Goal: Check status

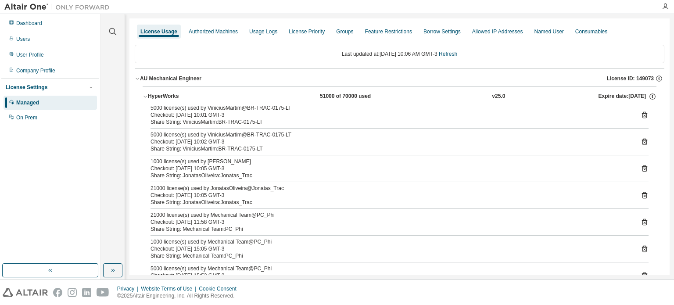
click at [454, 51] on link "Refresh" at bounding box center [448, 54] width 18 height 6
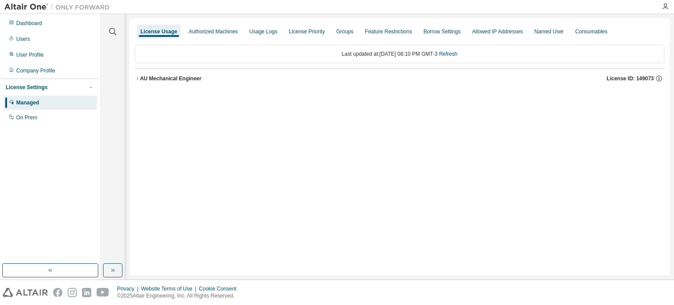
click at [138, 79] on icon "button" at bounding box center [137, 78] width 2 height 3
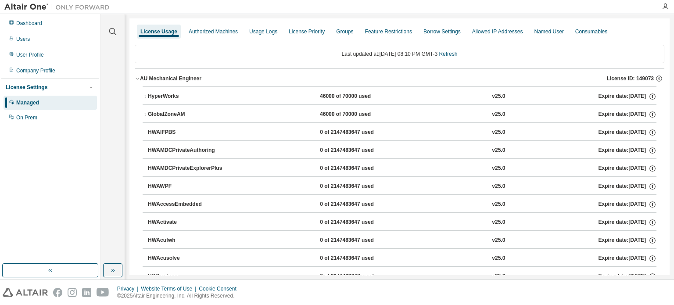
click at [144, 95] on icon "button" at bounding box center [145, 96] width 5 height 5
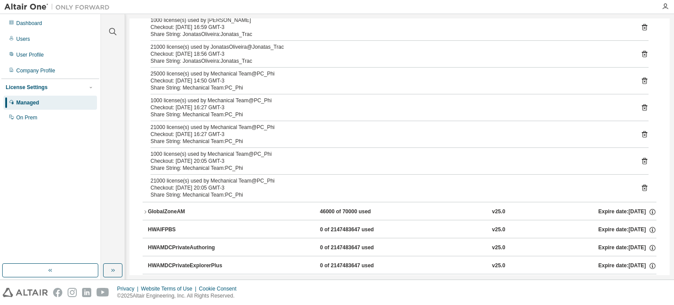
scroll to position [44, 0]
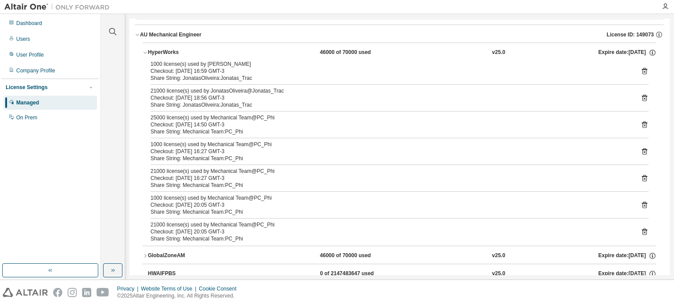
click at [642, 94] on icon at bounding box center [644, 98] width 8 height 8
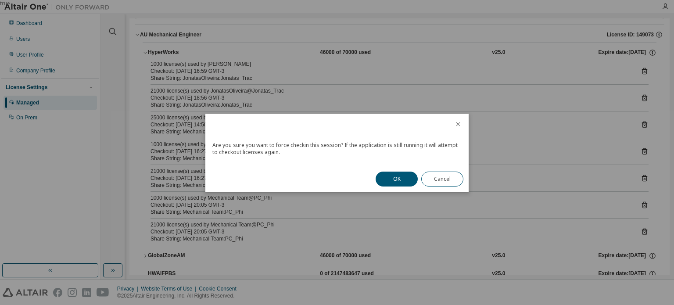
click at [391, 178] on button "OK" at bounding box center [396, 178] width 42 height 15
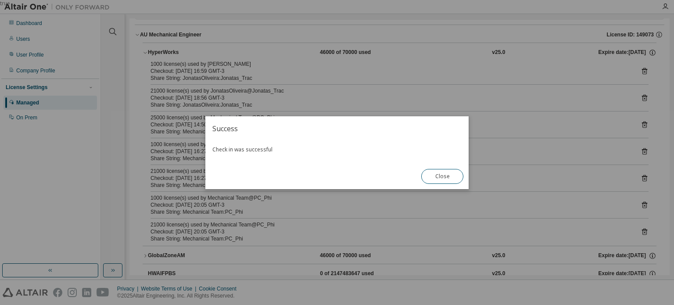
click at [446, 173] on button "Close" at bounding box center [442, 176] width 42 height 15
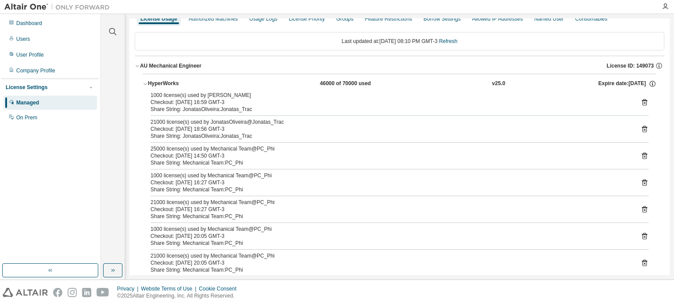
scroll to position [0, 0]
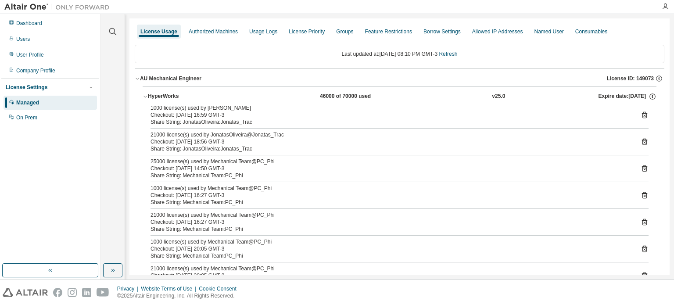
click at [454, 55] on link "Refresh" at bounding box center [448, 54] width 18 height 6
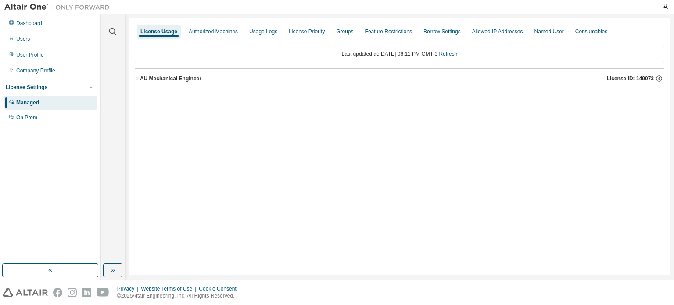
click at [138, 76] on icon "button" at bounding box center [137, 78] width 5 height 5
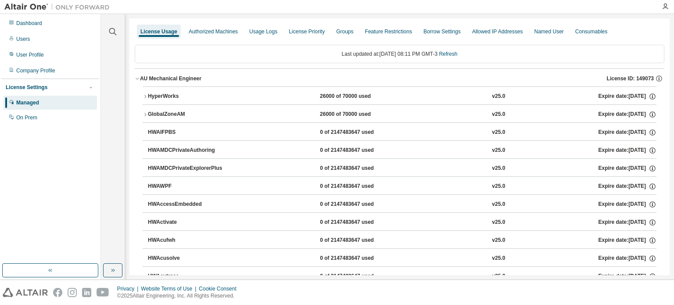
click at [143, 95] on icon "button" at bounding box center [145, 96] width 5 height 5
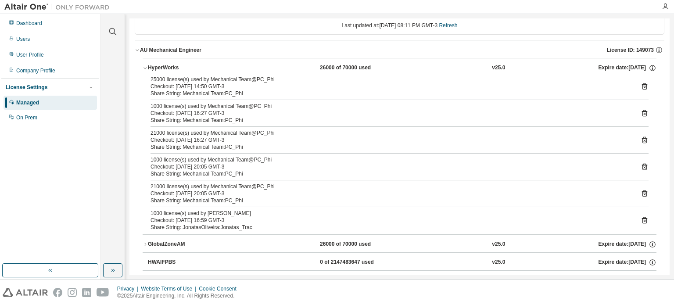
scroll to position [44, 0]
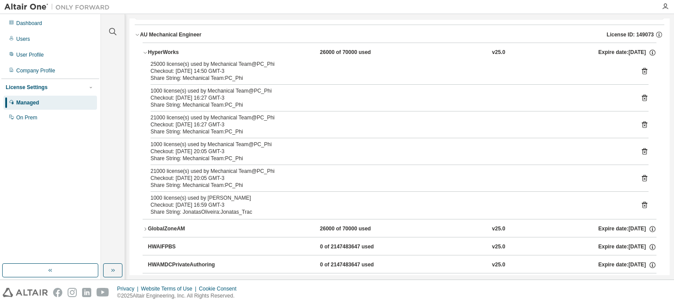
click at [331, 182] on div "Share String: Mechanical Team:PC_Phi" at bounding box center [388, 185] width 477 height 7
click at [640, 177] on icon at bounding box center [644, 178] width 8 height 8
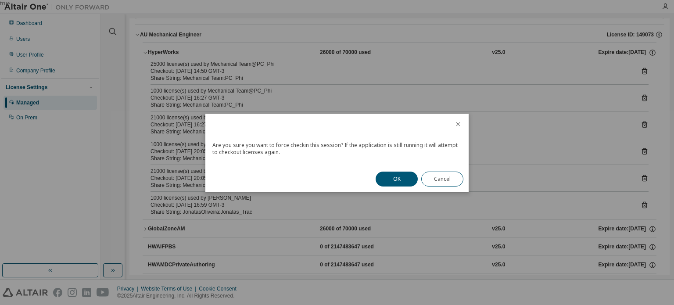
click at [390, 175] on button "OK" at bounding box center [396, 178] width 42 height 15
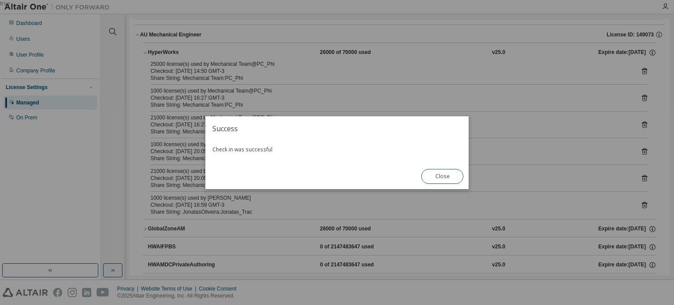
click at [449, 175] on button "Close" at bounding box center [442, 176] width 42 height 15
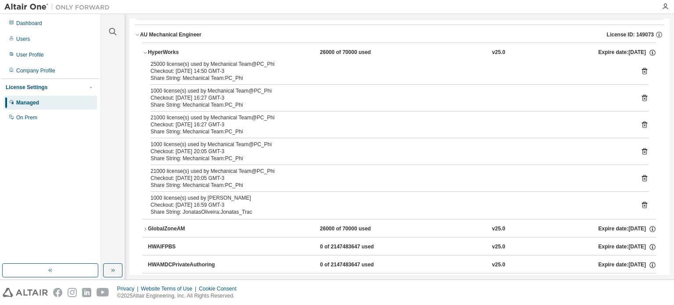
scroll to position [0, 0]
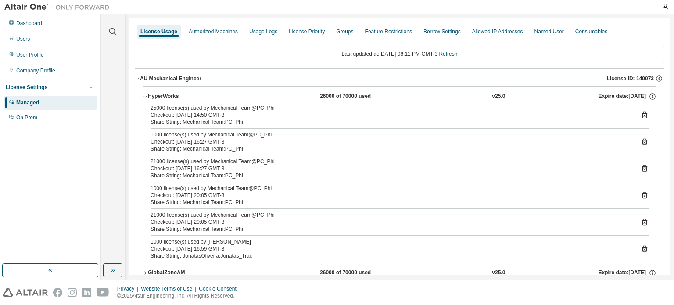
click at [453, 56] on link "Refresh" at bounding box center [448, 54] width 18 height 6
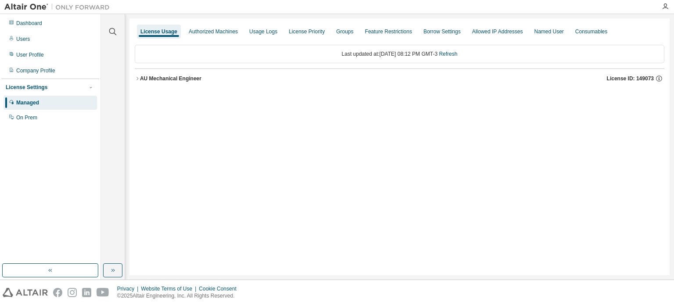
click at [142, 77] on div "AU Mechanical Engineer" at bounding box center [170, 78] width 61 height 7
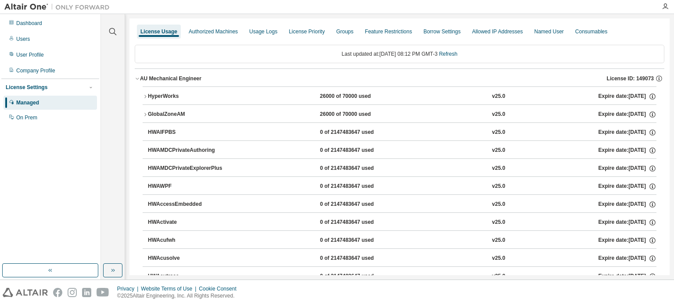
click at [144, 94] on icon "button" at bounding box center [145, 96] width 5 height 5
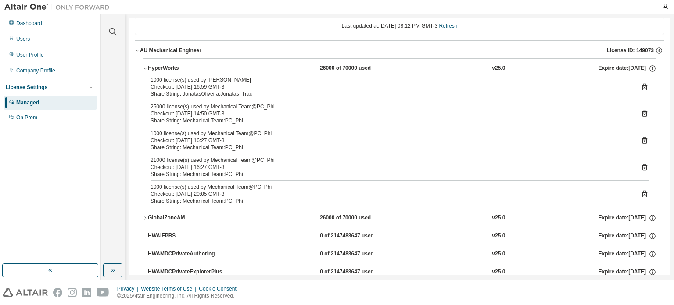
scroll to position [44, 0]
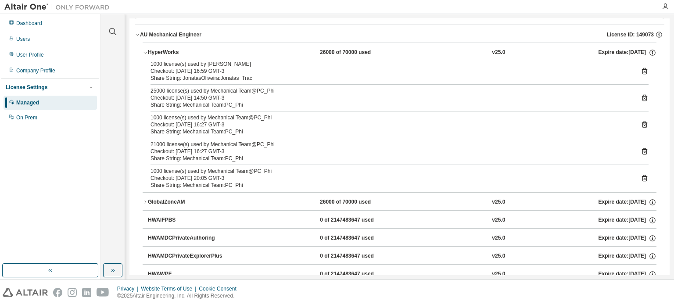
click at [642, 96] on icon at bounding box center [644, 98] width 5 height 7
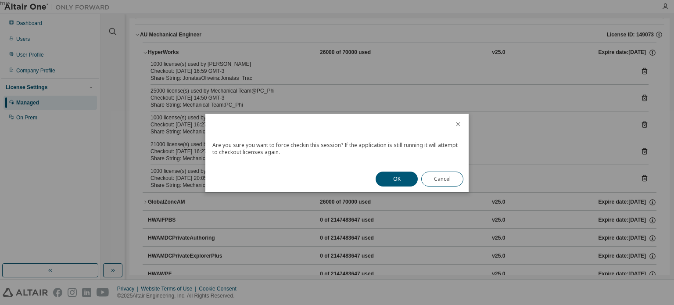
click at [398, 178] on button "OK" at bounding box center [396, 178] width 42 height 15
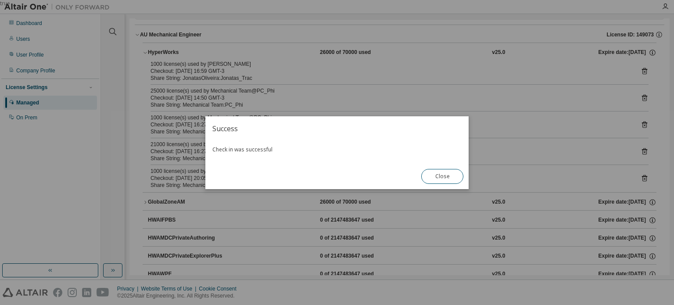
click at [452, 176] on button "Close" at bounding box center [442, 176] width 42 height 15
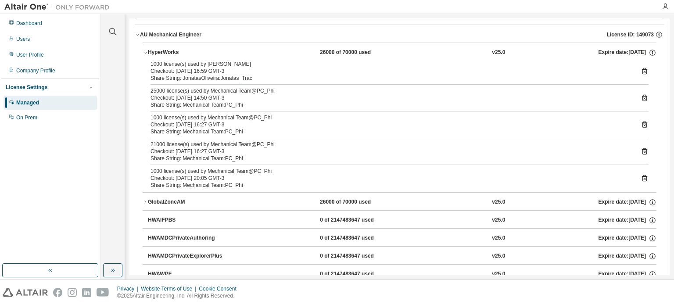
click at [642, 96] on icon at bounding box center [644, 98] width 5 height 7
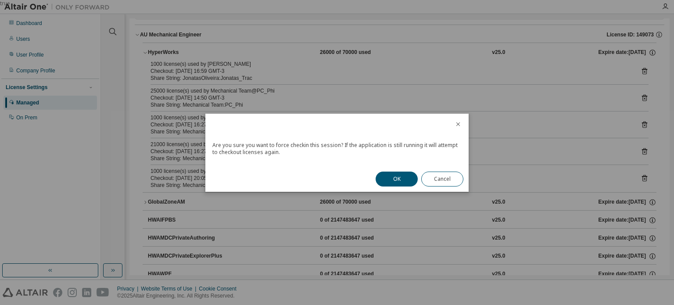
click at [393, 175] on button "OK" at bounding box center [396, 178] width 42 height 15
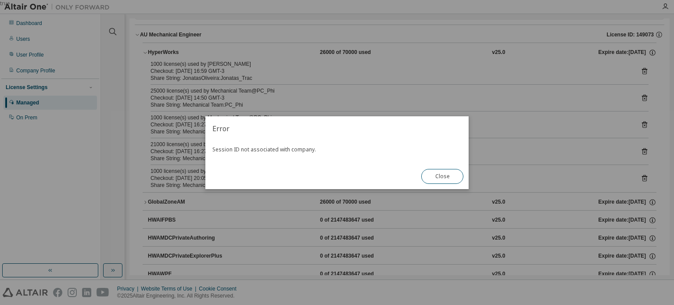
click at [446, 174] on button "Close" at bounding box center [442, 176] width 42 height 15
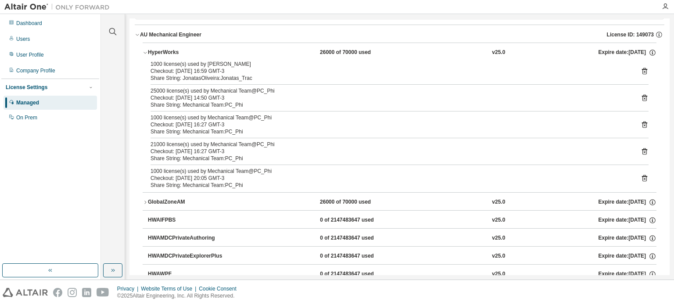
click at [454, 78] on div "Share String: JonatasOliveira:Jonatas_Trac" at bounding box center [388, 78] width 477 height 7
click at [642, 71] on icon at bounding box center [644, 71] width 5 height 7
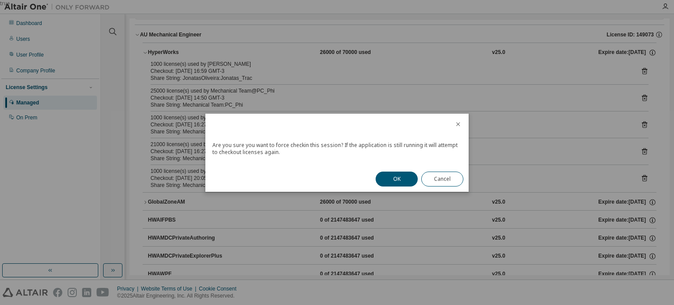
click at [393, 178] on button "OK" at bounding box center [396, 178] width 42 height 15
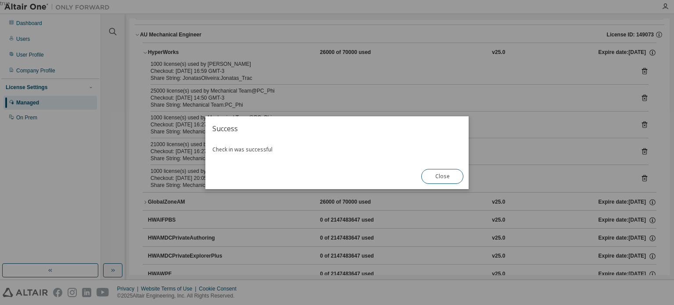
click at [434, 178] on button "Close" at bounding box center [442, 176] width 42 height 15
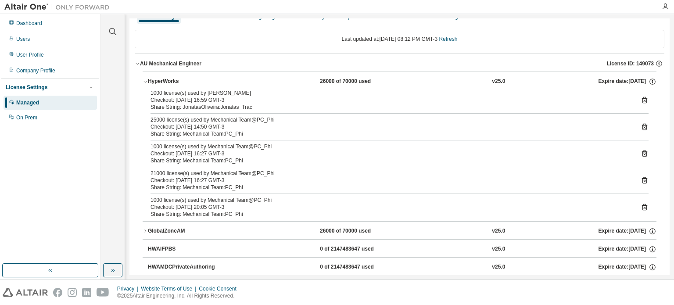
scroll to position [0, 0]
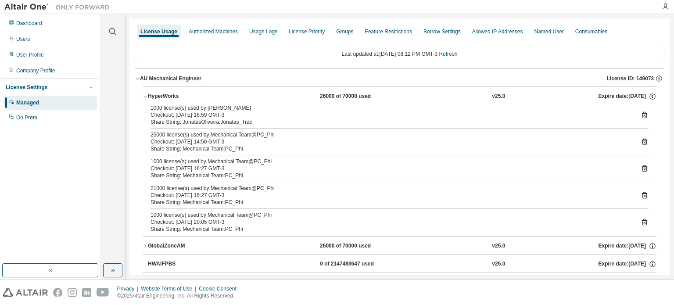
click at [457, 54] on link "Refresh" at bounding box center [448, 54] width 18 height 6
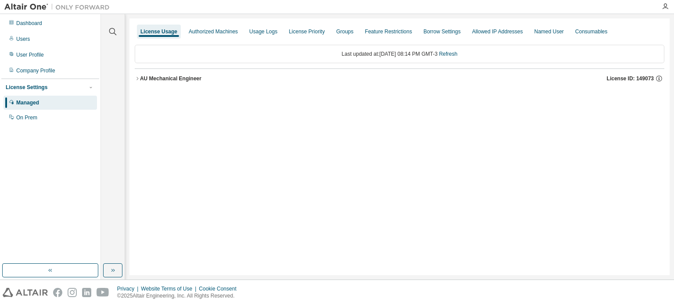
click at [139, 77] on icon "button" at bounding box center [137, 78] width 5 height 5
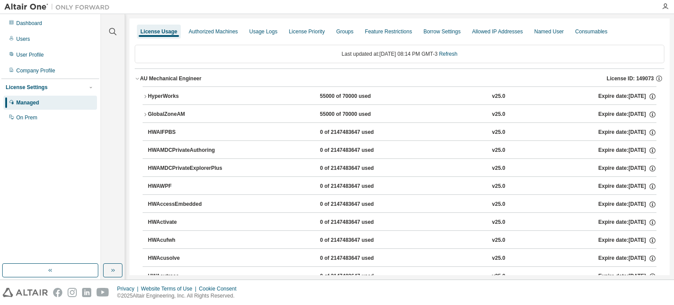
click at [144, 94] on icon "button" at bounding box center [145, 96] width 5 height 5
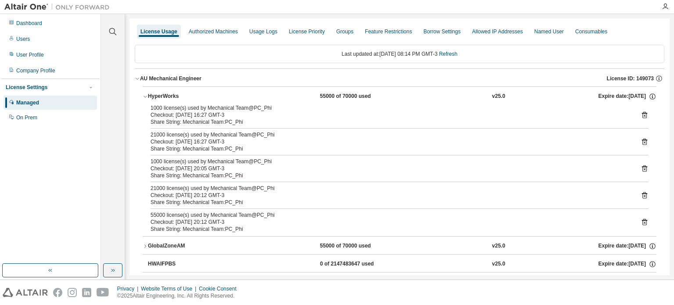
click at [457, 56] on link "Refresh" at bounding box center [448, 54] width 18 height 6
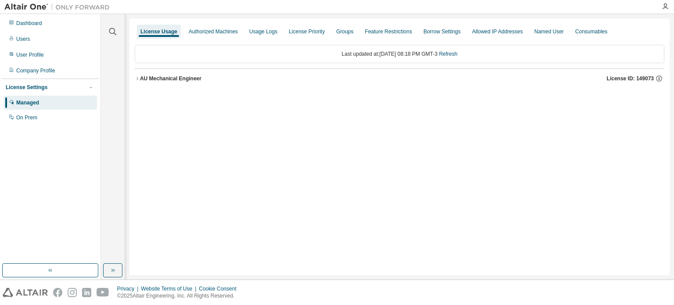
click at [142, 80] on div "AU Mechanical Engineer" at bounding box center [170, 78] width 61 height 7
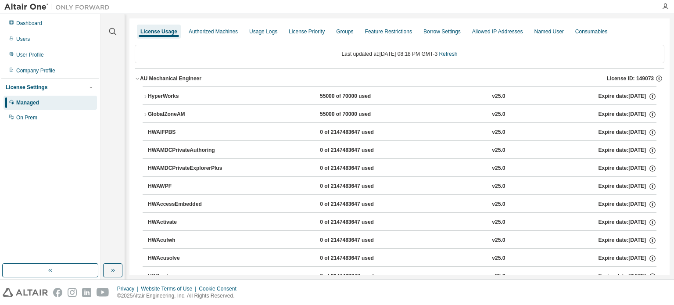
click at [144, 96] on icon "button" at bounding box center [145, 96] width 5 height 5
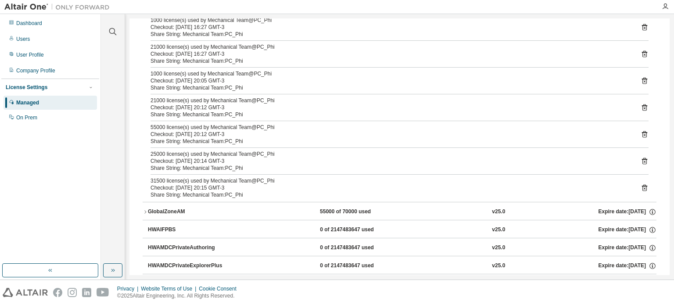
scroll to position [44, 0]
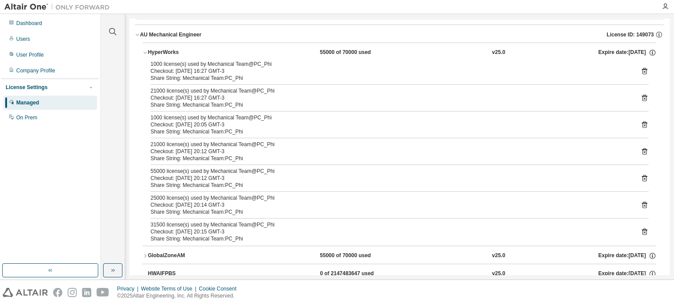
click at [281, 177] on div "Checkout: [DATE] 20:12 GMT-3" at bounding box center [388, 178] width 477 height 7
click at [642, 176] on icon at bounding box center [644, 178] width 5 height 7
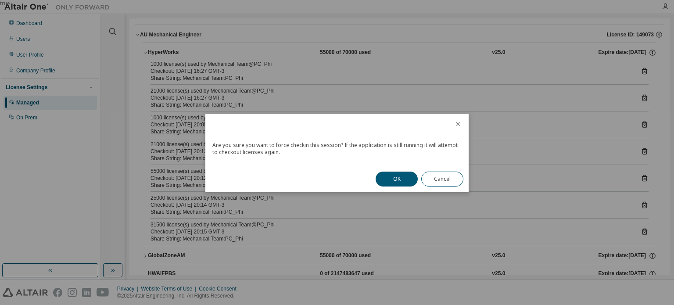
click at [396, 179] on button "OK" at bounding box center [396, 178] width 42 height 15
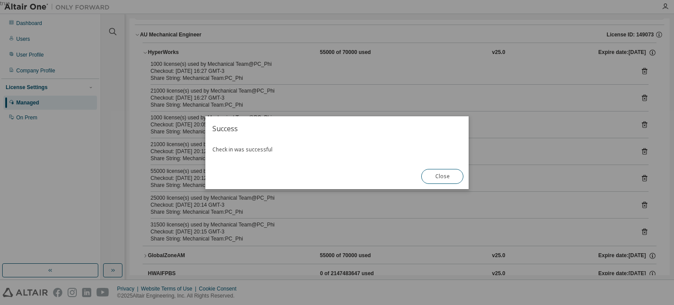
click at [453, 179] on button "Close" at bounding box center [442, 176] width 42 height 15
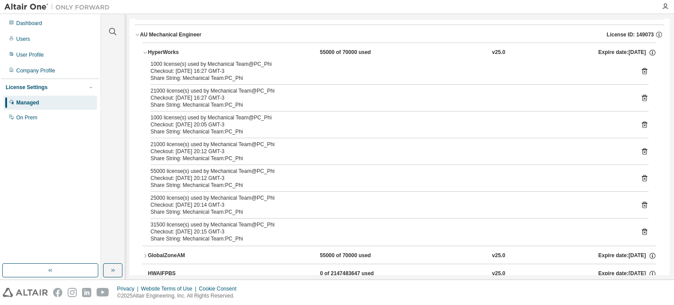
click at [642, 202] on icon at bounding box center [644, 205] width 5 height 7
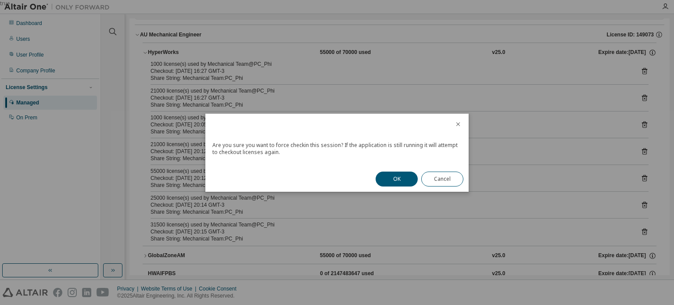
click at [392, 178] on button "OK" at bounding box center [396, 178] width 42 height 15
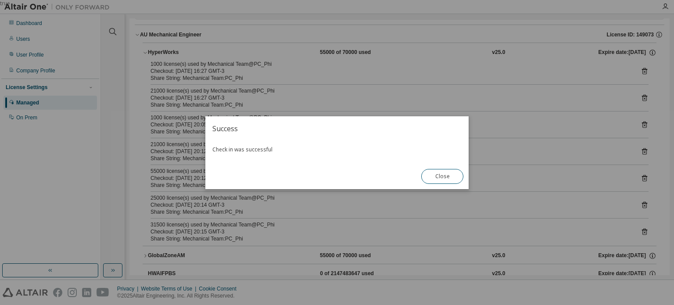
click at [438, 178] on button "Close" at bounding box center [442, 176] width 42 height 15
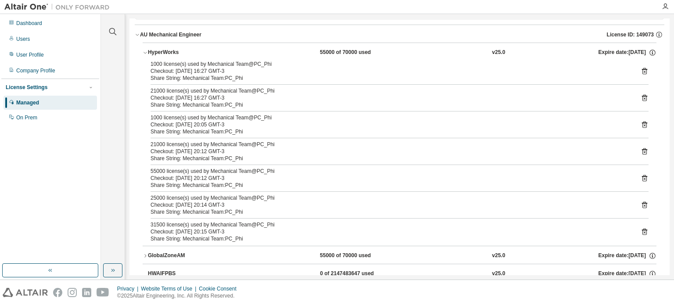
click at [642, 96] on icon at bounding box center [644, 98] width 5 height 7
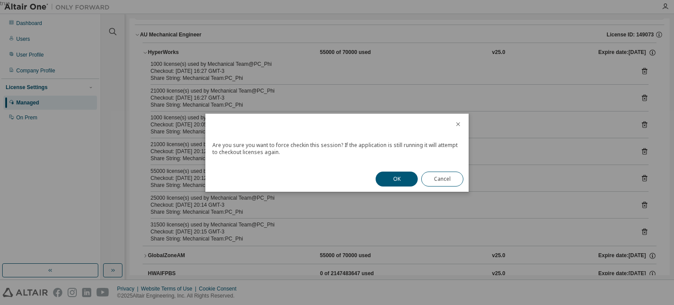
click at [381, 178] on button "OK" at bounding box center [396, 178] width 42 height 15
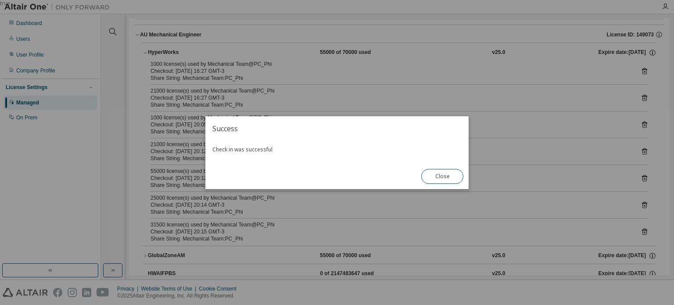
click at [438, 181] on button "Close" at bounding box center [442, 176] width 42 height 15
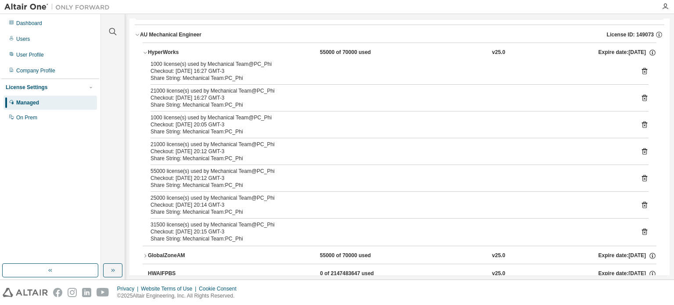
click at [643, 124] on icon at bounding box center [644, 125] width 2 height 2
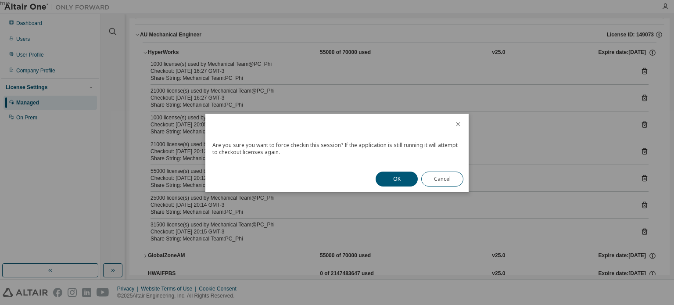
click at [385, 178] on button "OK" at bounding box center [396, 178] width 42 height 15
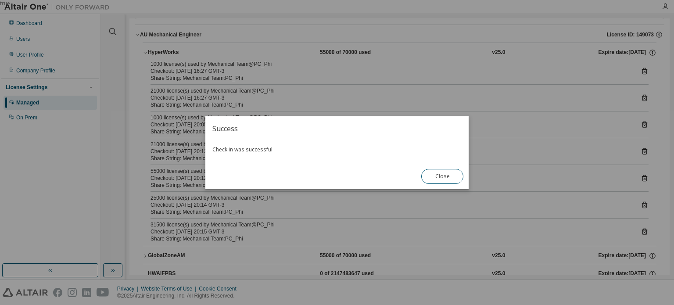
click at [437, 175] on button "Close" at bounding box center [442, 176] width 42 height 15
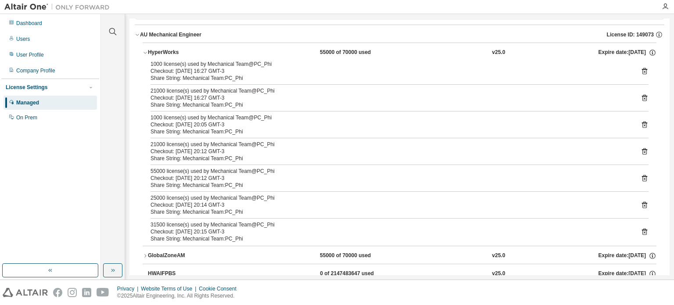
click at [640, 150] on icon at bounding box center [644, 151] width 8 height 8
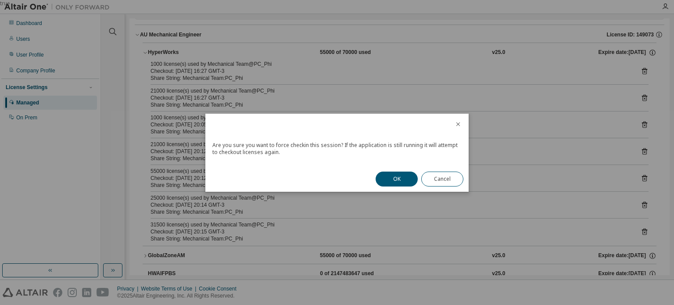
click at [395, 180] on button "OK" at bounding box center [396, 178] width 42 height 15
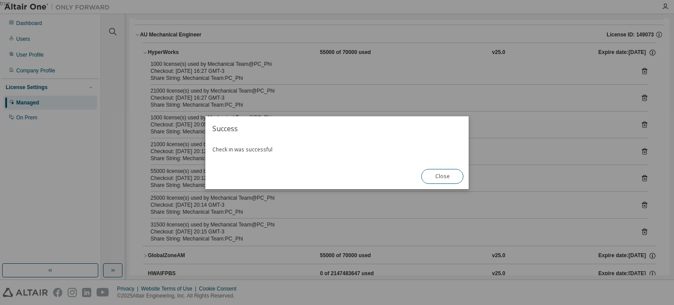
drag, startPoint x: 436, startPoint y: 178, endPoint x: 500, endPoint y: 189, distance: 64.5
click at [437, 178] on button "Close" at bounding box center [442, 176] width 42 height 15
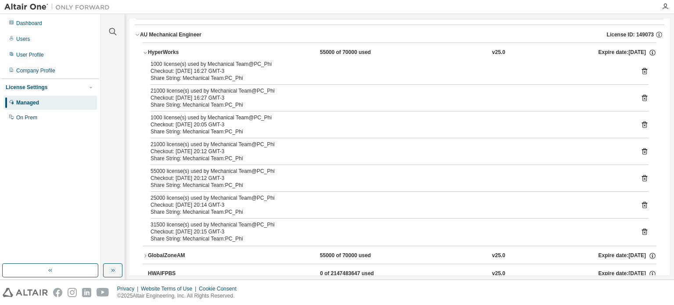
click at [642, 231] on icon at bounding box center [644, 231] width 5 height 7
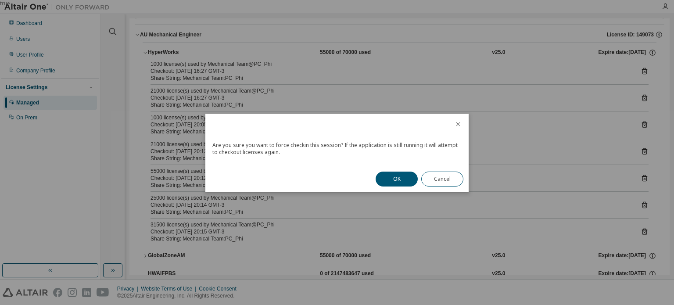
click at [408, 175] on button "OK" at bounding box center [396, 178] width 42 height 15
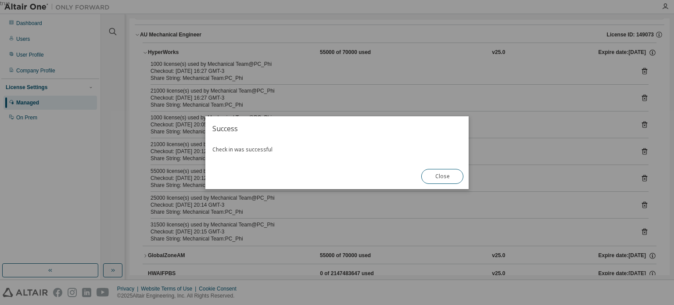
click at [449, 172] on button "Close" at bounding box center [442, 176] width 42 height 15
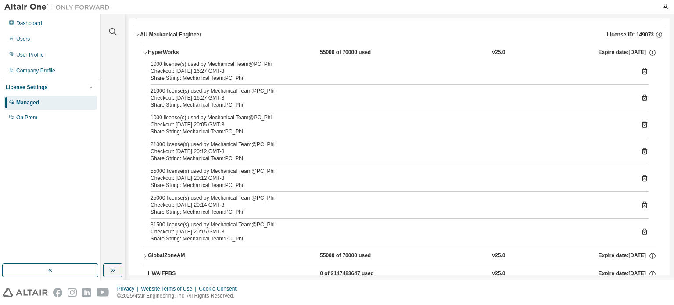
scroll to position [0, 0]
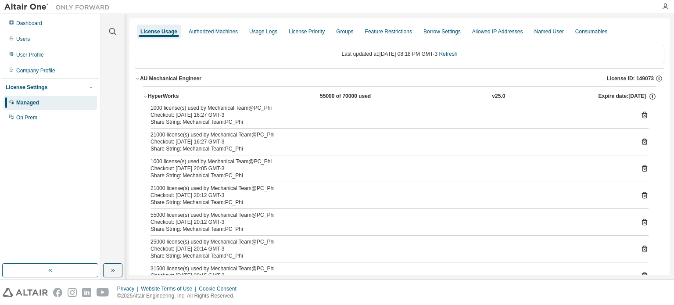
click at [453, 53] on link "Refresh" at bounding box center [448, 54] width 18 height 6
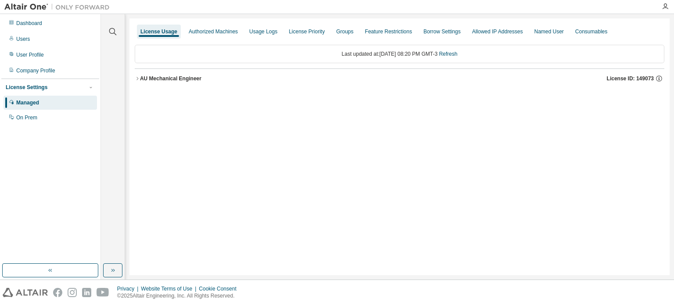
click at [137, 77] on icon "button" at bounding box center [137, 78] width 5 height 5
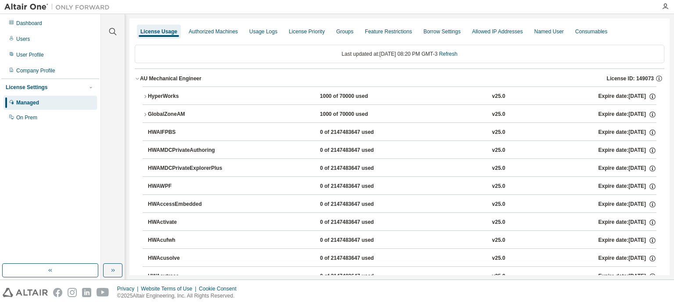
click at [146, 95] on icon "button" at bounding box center [145, 96] width 5 height 5
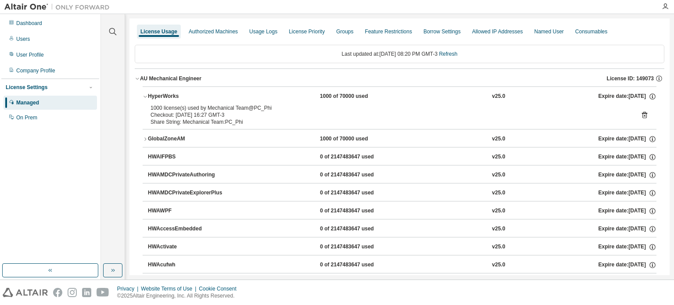
click at [643, 114] on icon at bounding box center [644, 115] width 2 height 2
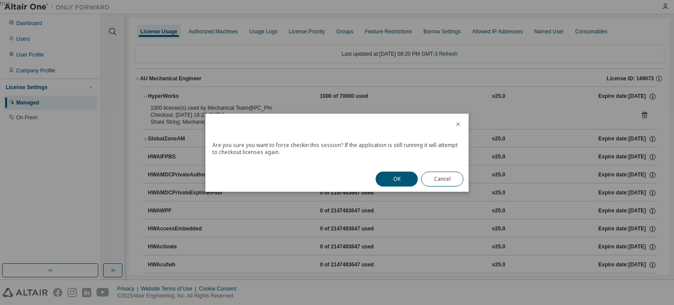
click at [391, 173] on button "OK" at bounding box center [396, 178] width 42 height 15
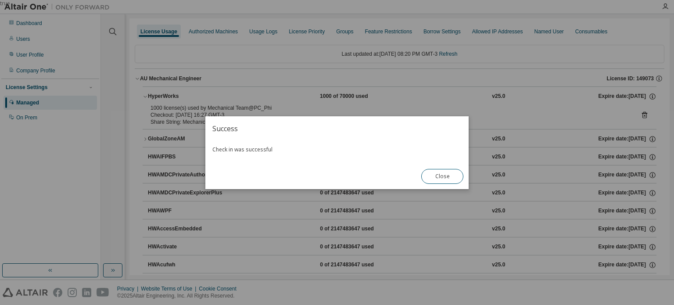
click at [444, 176] on button "Close" at bounding box center [442, 176] width 42 height 15
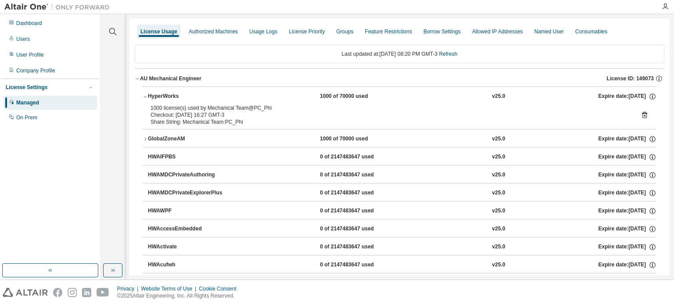
click at [451, 56] on link "Refresh" at bounding box center [448, 54] width 18 height 6
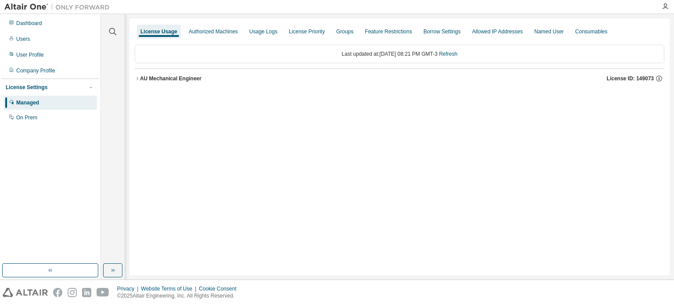
click at [138, 78] on icon "button" at bounding box center [137, 78] width 5 height 5
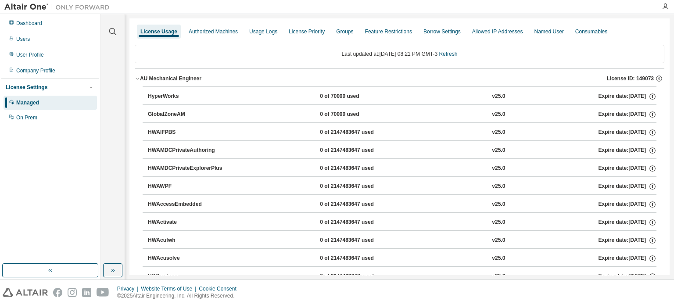
click at [457, 54] on link "Refresh" at bounding box center [448, 54] width 18 height 6
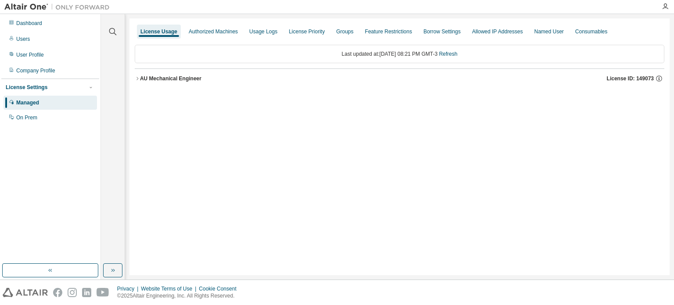
click at [134, 79] on div "License Usage Authorized Machines Usage Logs License Priority Groups Feature Re…" at bounding box center [399, 146] width 540 height 257
click at [136, 79] on icon "button" at bounding box center [137, 78] width 5 height 5
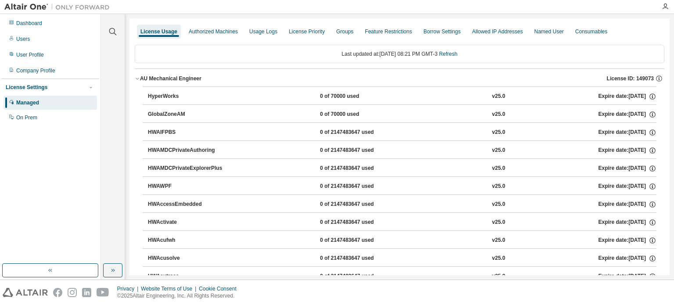
click at [457, 52] on link "Refresh" at bounding box center [448, 54] width 18 height 6
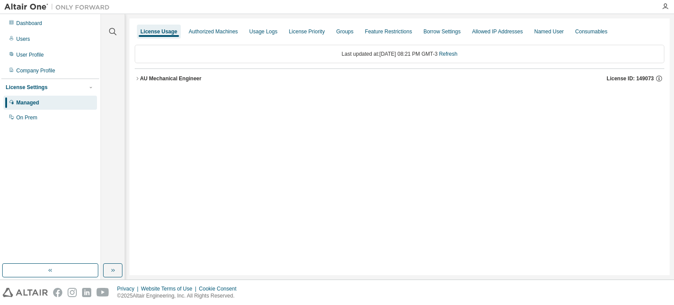
click at [154, 80] on div "AU Mechanical Engineer" at bounding box center [170, 78] width 61 height 7
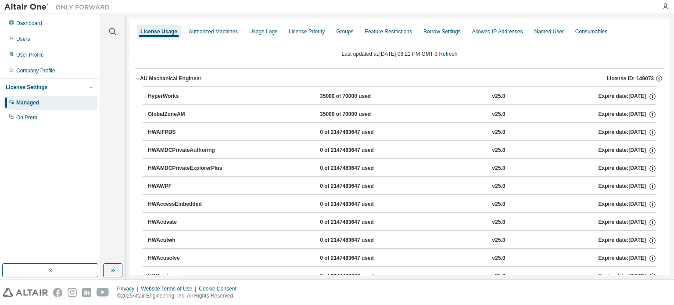
click at [152, 93] on div "HyperWorks" at bounding box center [187, 97] width 79 height 8
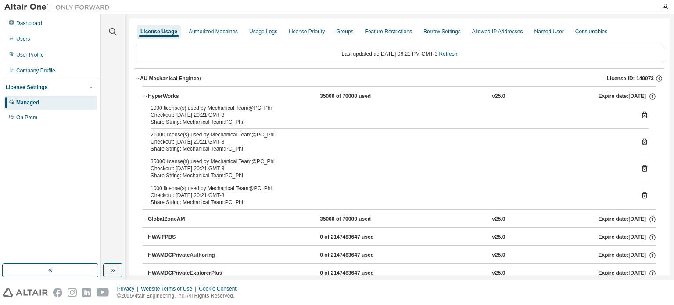
click at [452, 54] on link "Refresh" at bounding box center [448, 54] width 18 height 6
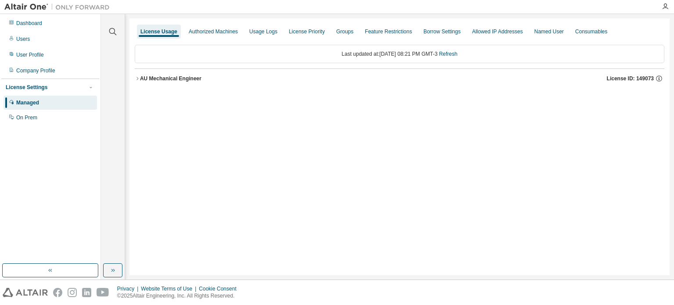
click at [141, 79] on div "AU Mechanical Engineer" at bounding box center [170, 78] width 61 height 7
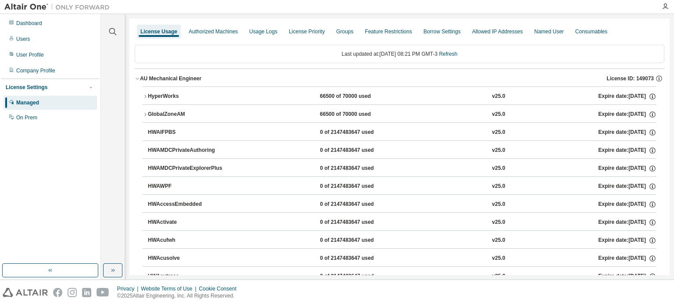
click at [149, 95] on div "HyperWorks" at bounding box center [187, 97] width 79 height 8
